Goal: Find specific fact: Find contact information

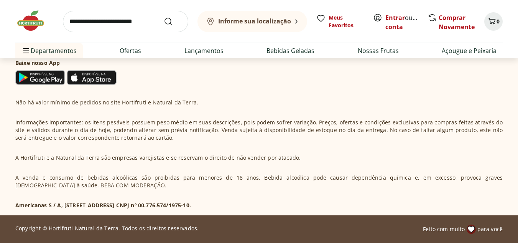
scroll to position [2372, 0]
click at [12, 207] on section "Hortifruti é o seu vizinho especialista em produtos frescos e naturais. Nas nos…" at bounding box center [259, 81] width 518 height 268
drag, startPoint x: 13, startPoint y: 205, endPoint x: 275, endPoint y: 210, distance: 262.1
click at [275, 210] on section "Hortifruti é o seu vizinho especialista em produtos frescos e naturais. Nas nos…" at bounding box center [259, 81] width 518 height 268
copy p "Americanas S / A, [STREET_ADDRESS] CNPJ nº 00.776.574/1975-10."
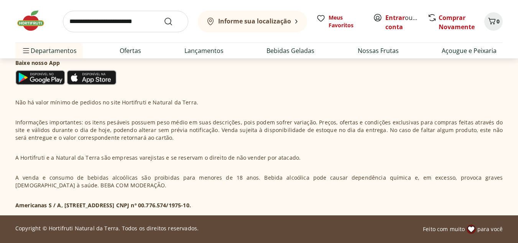
click at [229, 230] on div "Copyright © Hortifruti Natural da Terra. Todos os direitos reservados. Feito co…" at bounding box center [259, 228] width 488 height 9
drag, startPoint x: 215, startPoint y: 205, endPoint x: 265, endPoint y: 205, distance: 49.9
click at [191, 205] on p "Americanas S / A, [STREET_ADDRESS] CNPJ nº 00.776.574/1975-10." at bounding box center [103, 205] width 176 height 8
copy p "00.776.574/1975-10"
drag, startPoint x: 231, startPoint y: 101, endPoint x: 241, endPoint y: 98, distance: 10.9
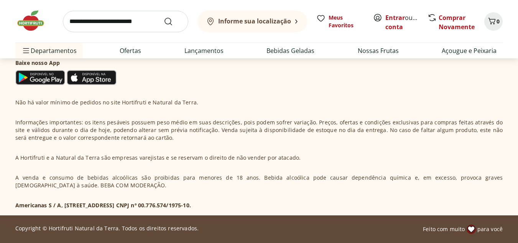
click at [233, 101] on div "Não há valor mínimo de pedidos no site Hortifruti e Natural da Terra. Informaçõ…" at bounding box center [259, 154] width 488 height 110
click at [331, 157] on div "Não há valor mínimo de pedidos no site Hortifruti e Natural da Terra. Informaçõ…" at bounding box center [259, 154] width 488 height 110
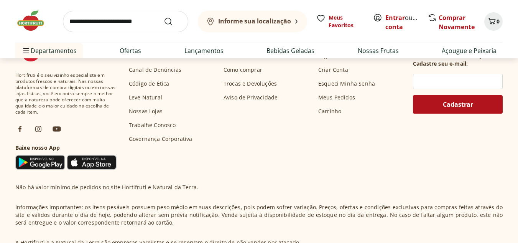
scroll to position [2257, 0]
